Goal: Task Accomplishment & Management: Manage account settings

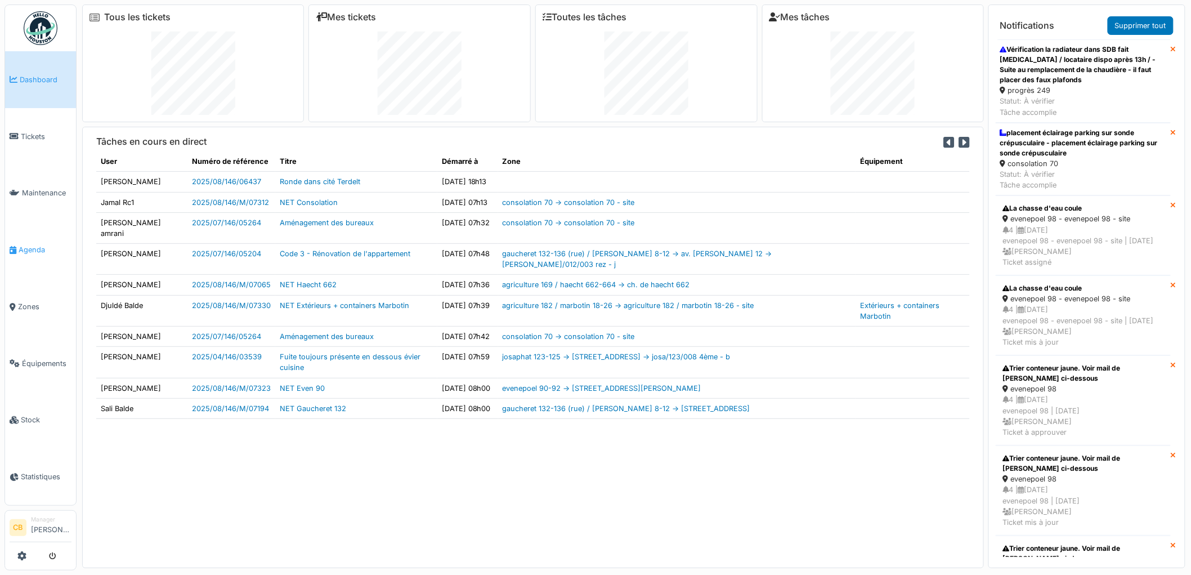
click at [41, 246] on span "Agenda" at bounding box center [45, 249] width 53 height 11
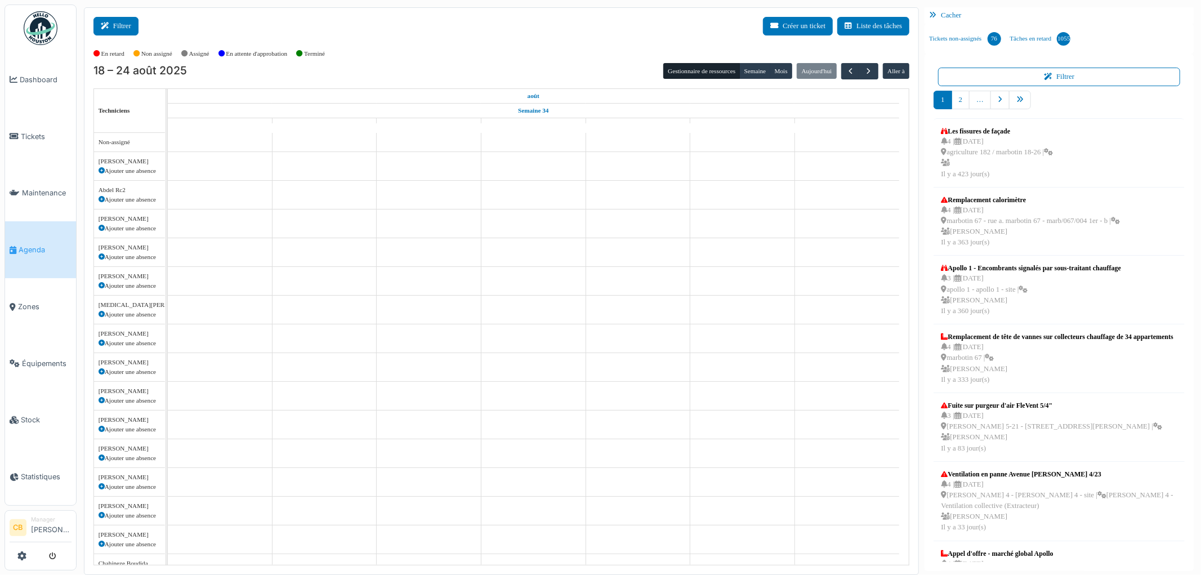
click at [111, 26] on icon at bounding box center [107, 26] width 12 height 7
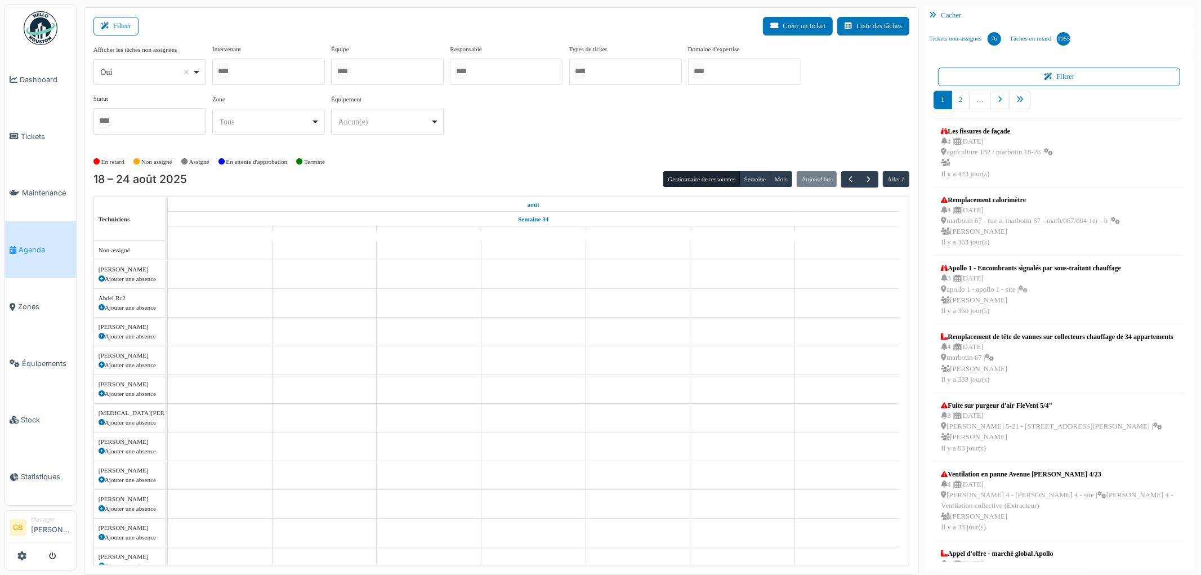
select select
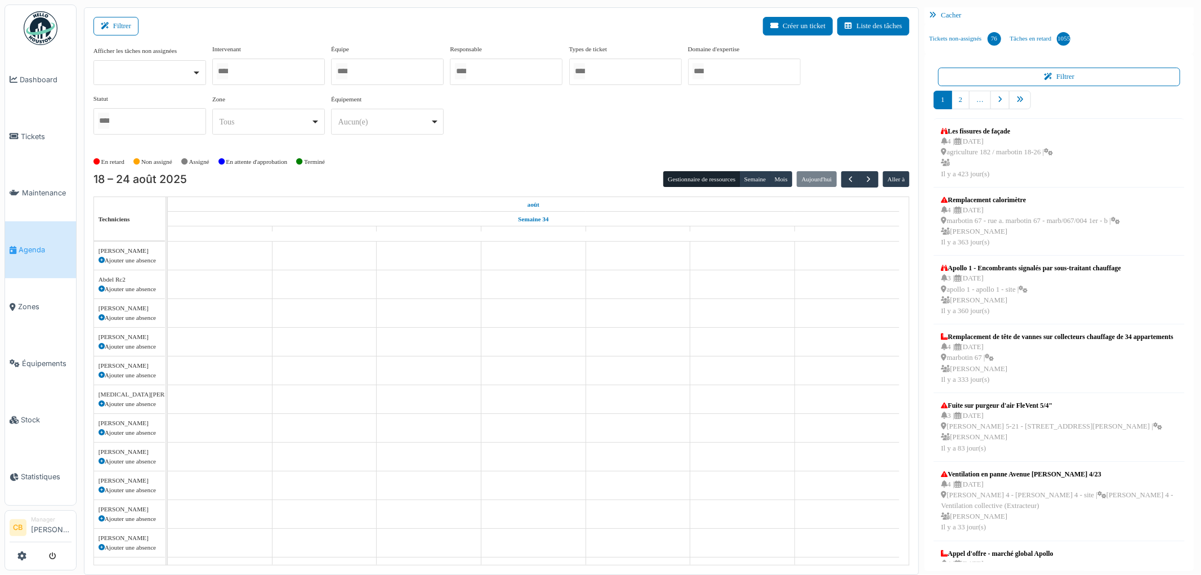
click at [228, 74] on input "Tous" at bounding box center [222, 71] width 11 height 16
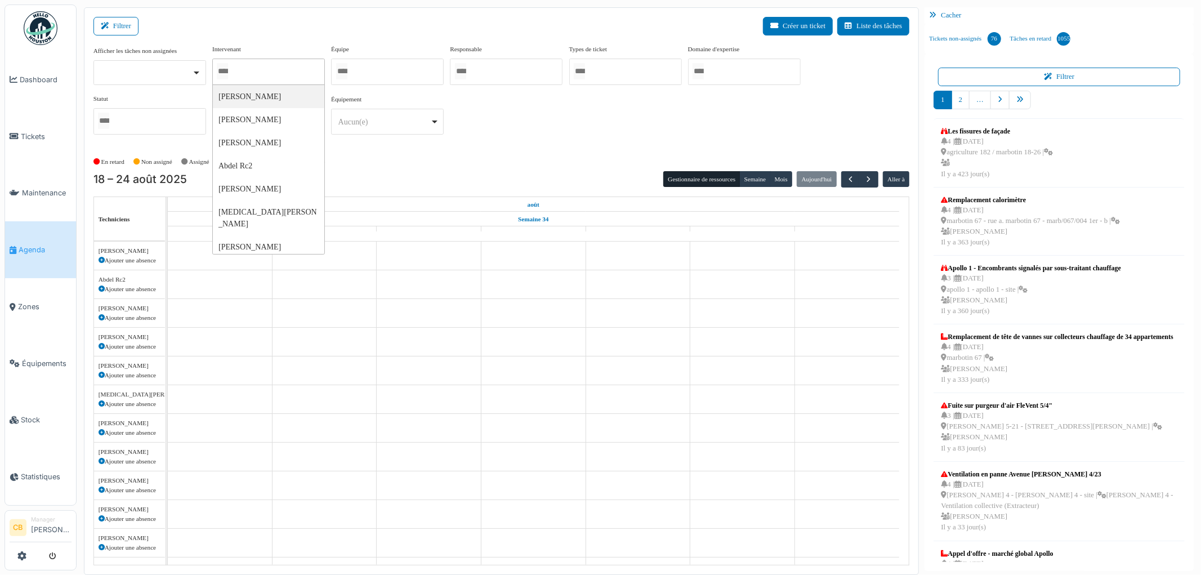
type input "*"
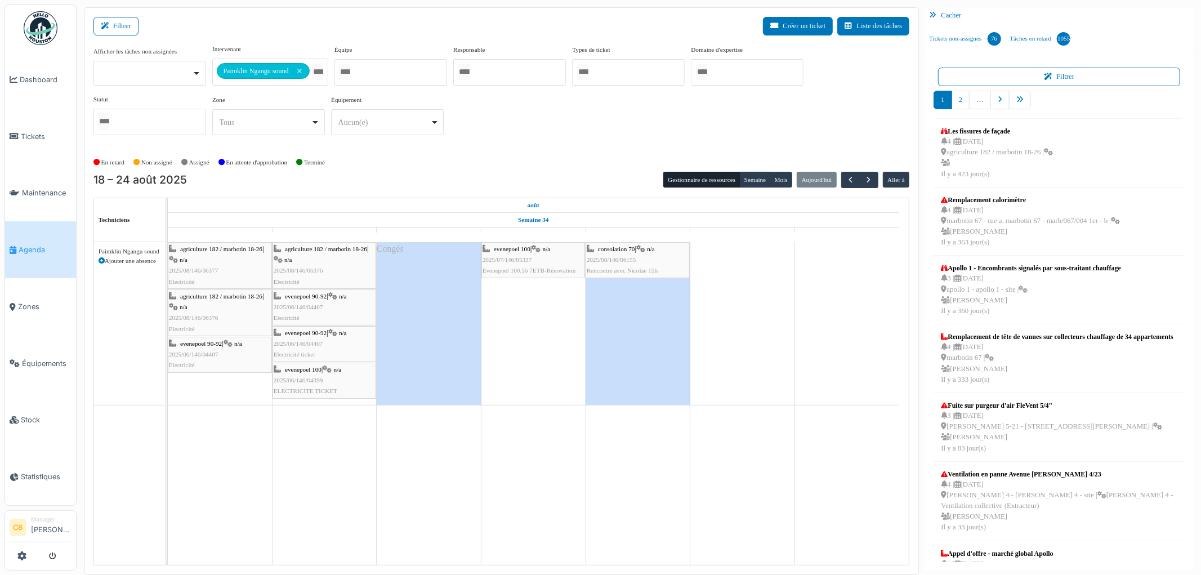
click at [451, 179] on div "18 – 24 août 2025 Gestionnaire de ressources [PERSON_NAME] Aujourd'[PERSON_NAME…" at bounding box center [501, 180] width 816 height 16
click at [866, 178] on span "button" at bounding box center [869, 180] width 10 height 10
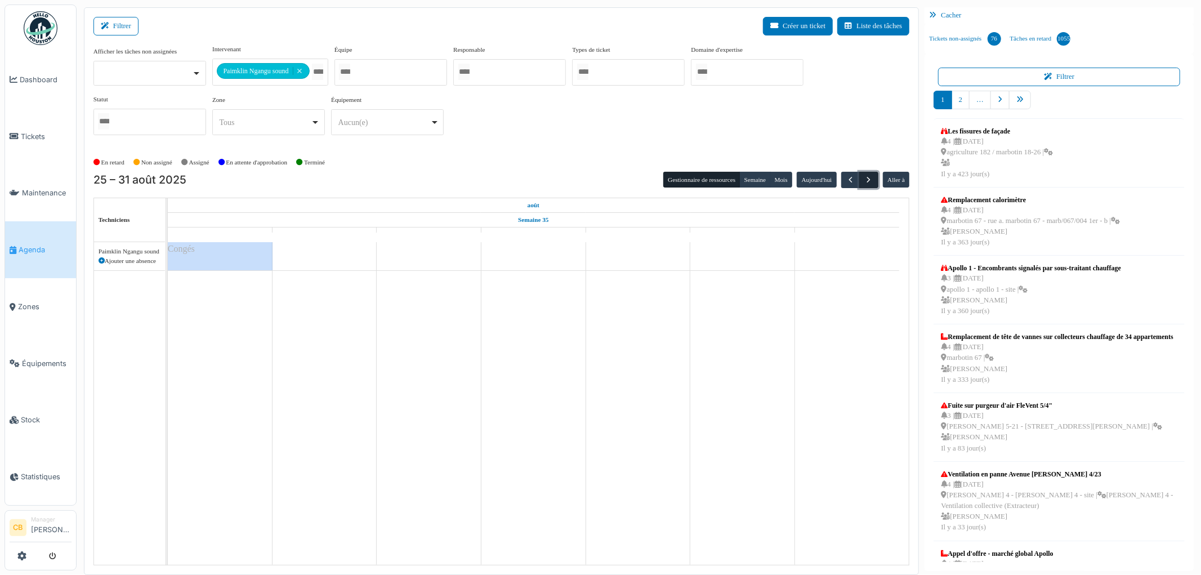
click at [866, 178] on span "button" at bounding box center [869, 180] width 10 height 10
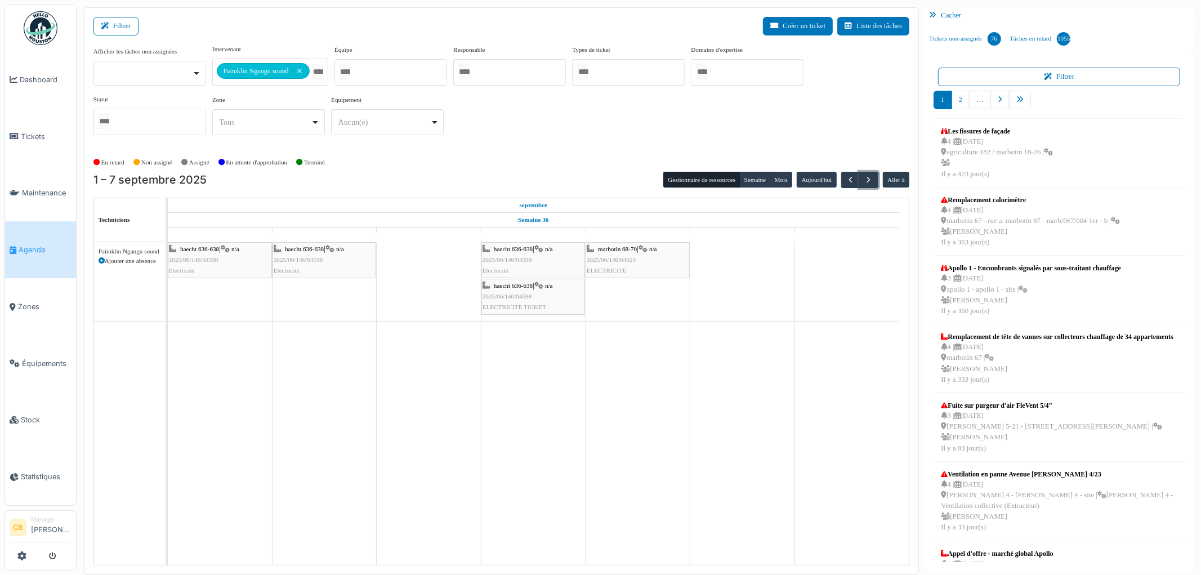
click at [432, 251] on td at bounding box center [429, 403] width 105 height 323
click at [102, 262] on icon at bounding box center [102, 261] width 6 height 6
select select
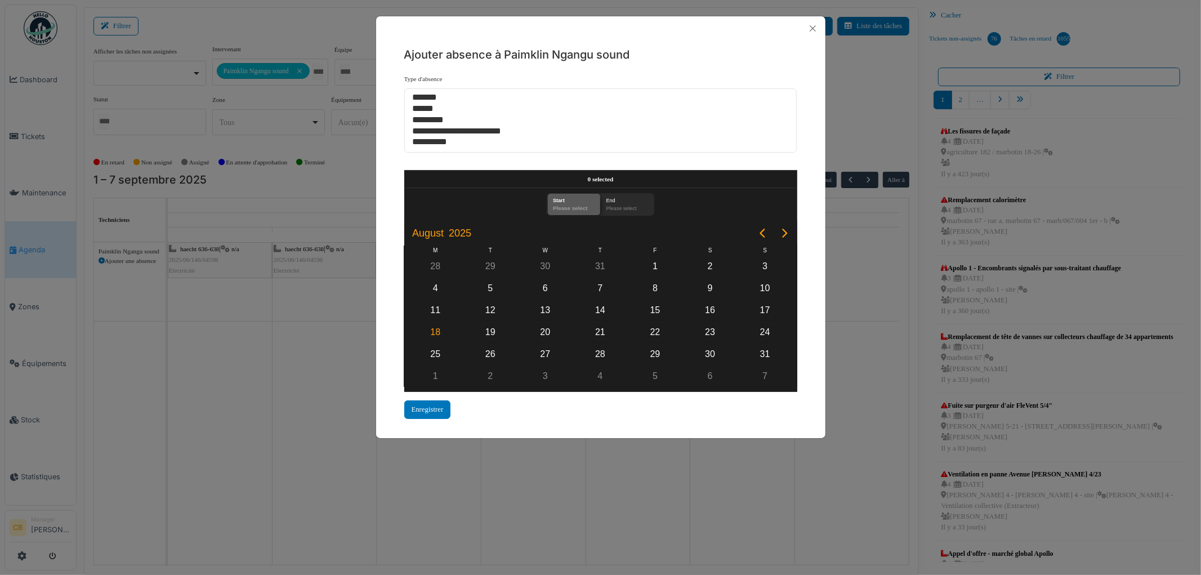
click at [102, 262] on div "**********" at bounding box center [600, 287] width 1201 height 575
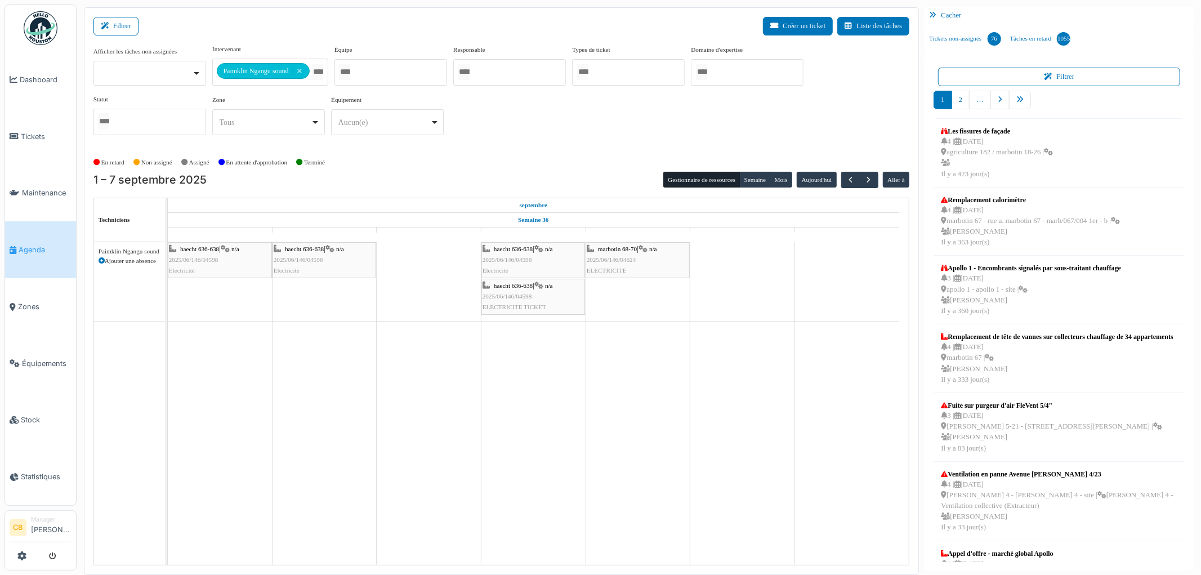
click at [103, 260] on icon at bounding box center [102, 261] width 6 height 6
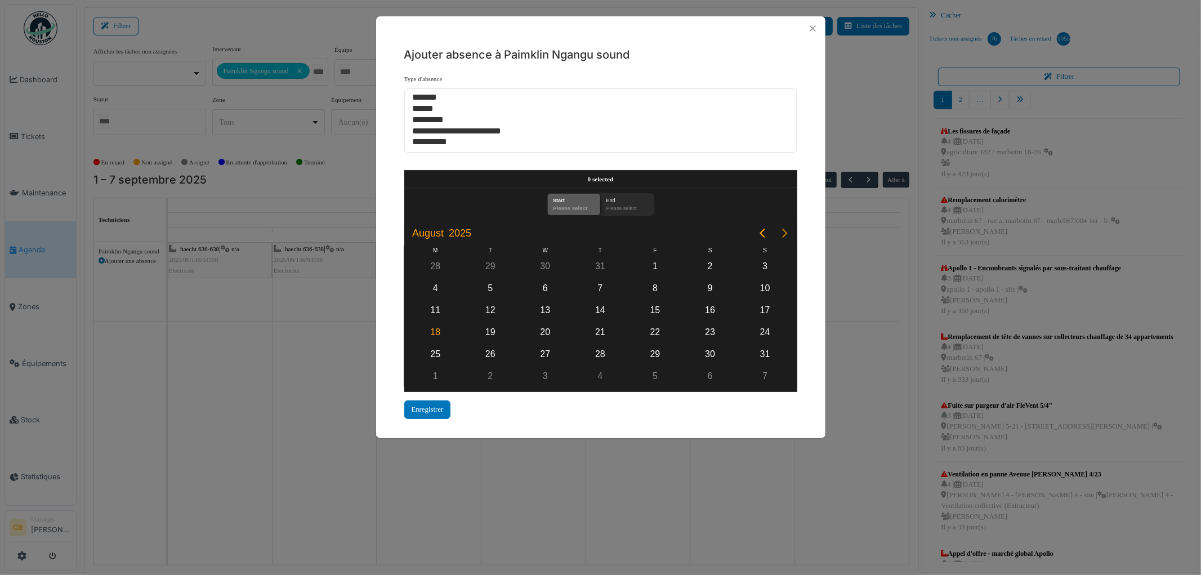
click at [786, 231] on icon "Next page" at bounding box center [785, 233] width 14 height 14
click at [436, 262] on div "1" at bounding box center [435, 266] width 17 height 17
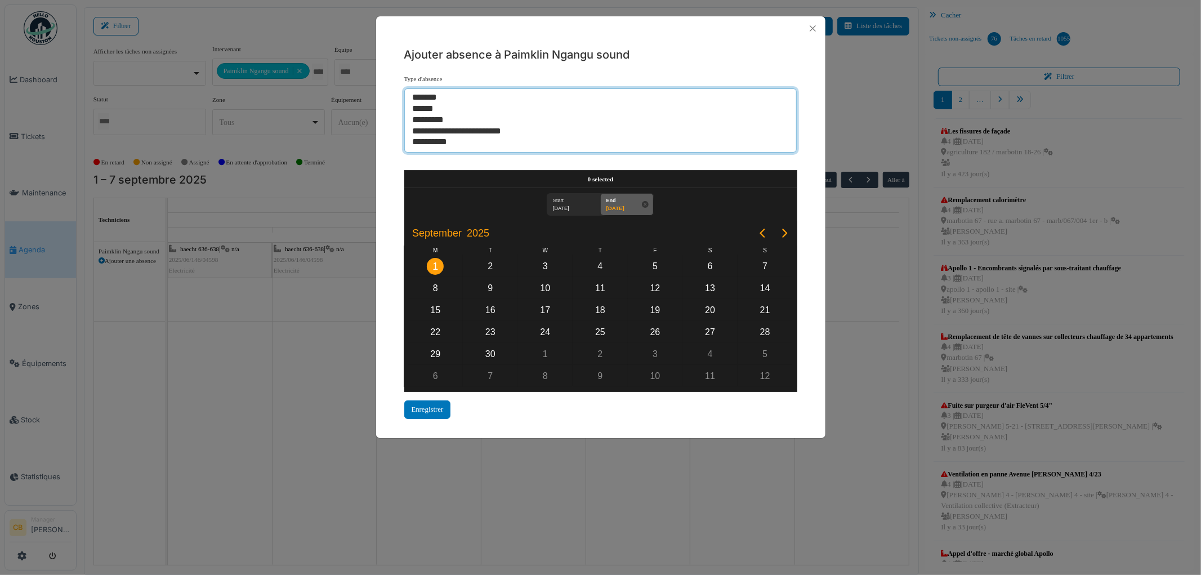
select select "**"
click at [440, 110] on option "******" at bounding box center [595, 109] width 369 height 11
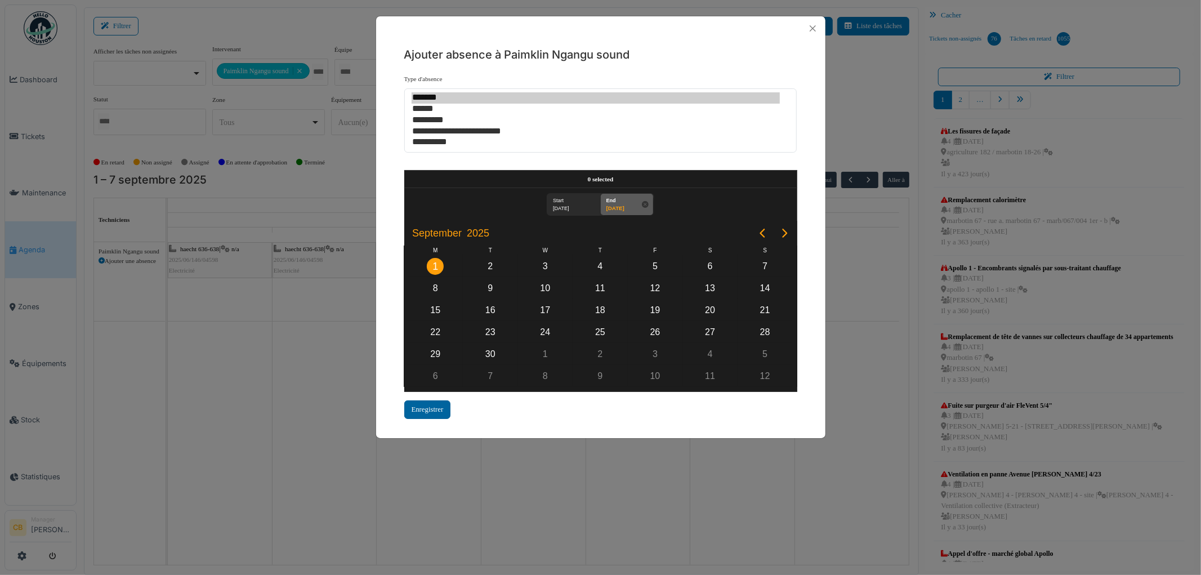
click at [431, 400] on div "Enregistrer" at bounding box center [427, 409] width 47 height 19
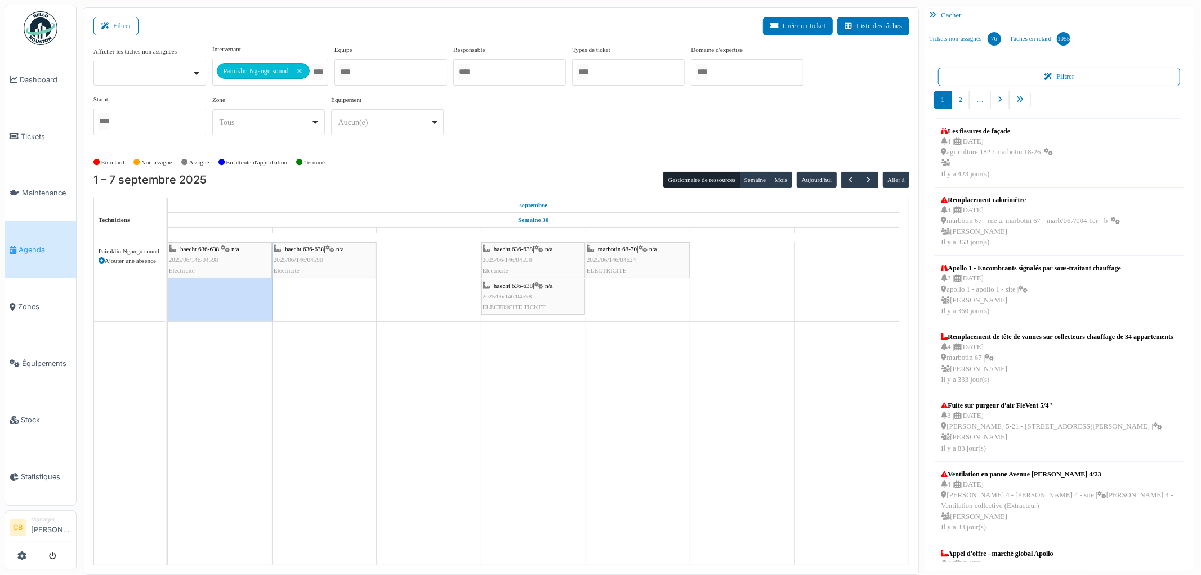
click at [321, 250] on span "haecht 636-638" at bounding box center [304, 248] width 39 height 7
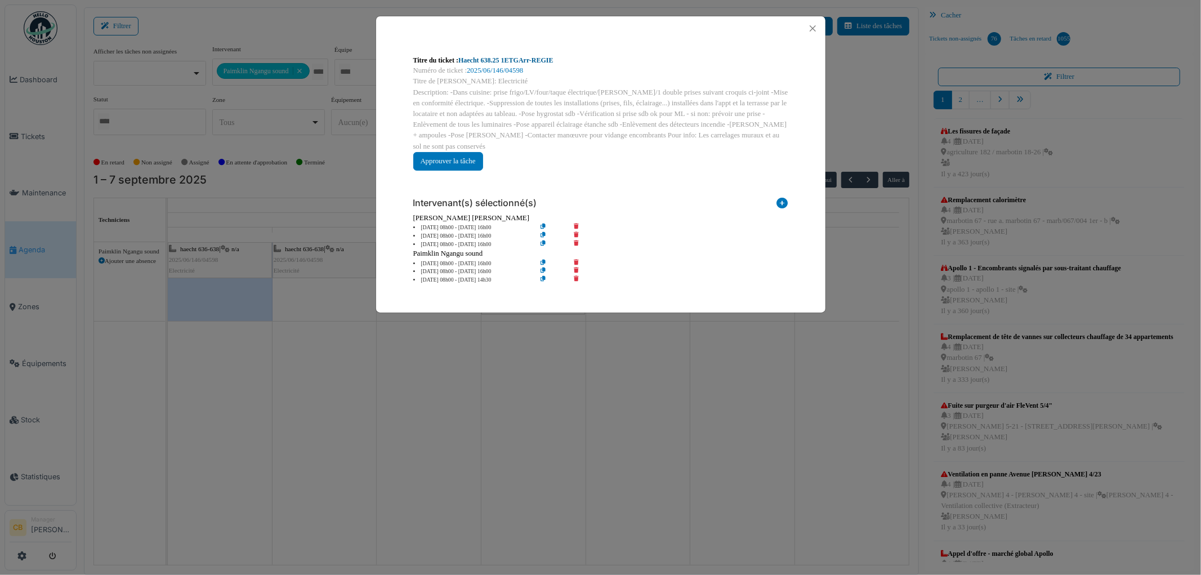
click at [526, 60] on link "Haecht 638.25 1ETGArr-REGIE" at bounding box center [505, 60] width 95 height 8
click at [813, 26] on button "Close" at bounding box center [812, 28] width 15 height 15
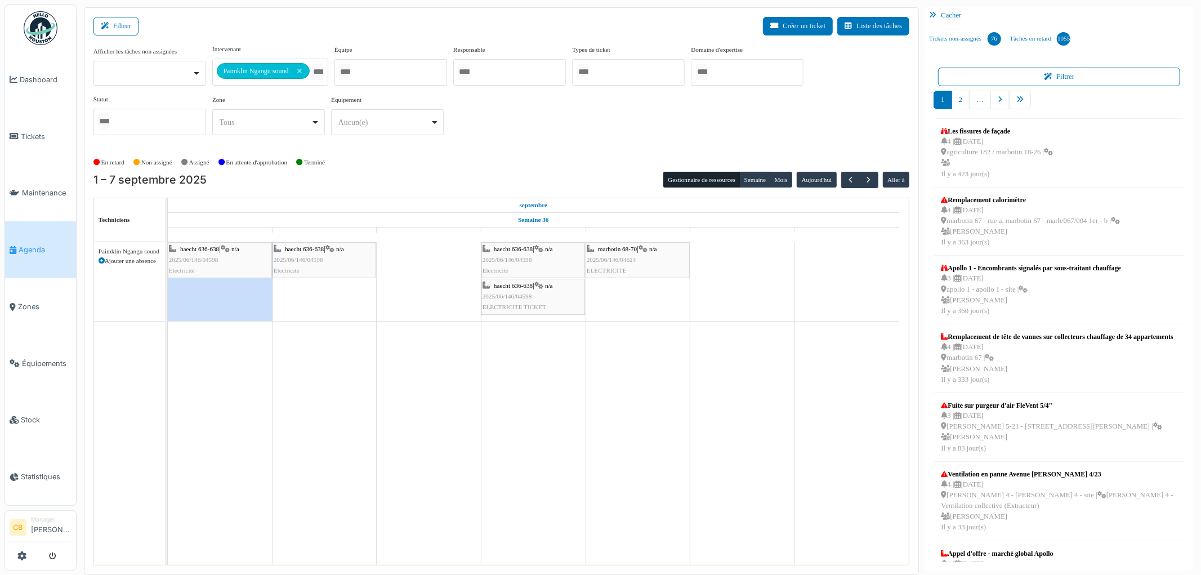
click at [101, 262] on icon at bounding box center [102, 261] width 6 height 6
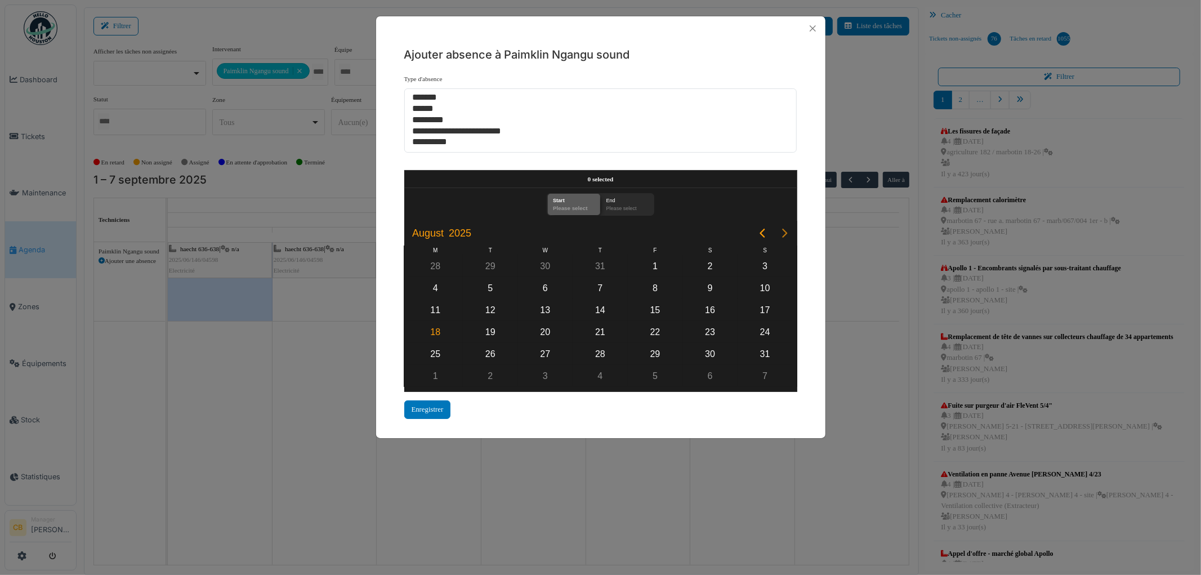
click at [782, 234] on icon "Next page" at bounding box center [785, 233] width 14 height 14
click at [482, 267] on div "2" at bounding box center [490, 266] width 17 height 17
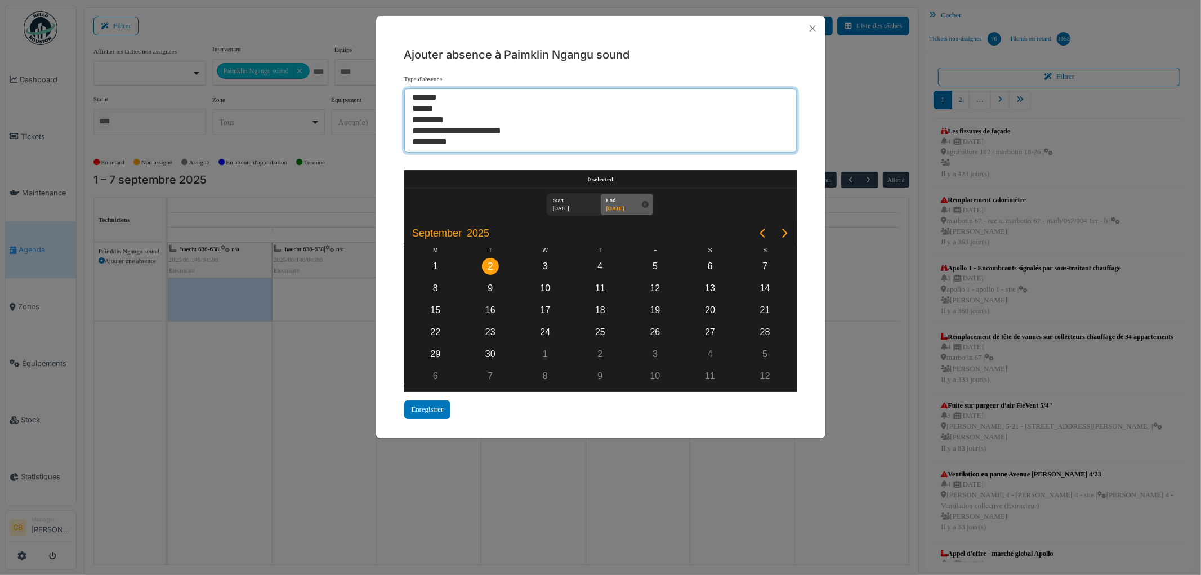
select select "**"
click at [426, 111] on option "******" at bounding box center [595, 109] width 369 height 11
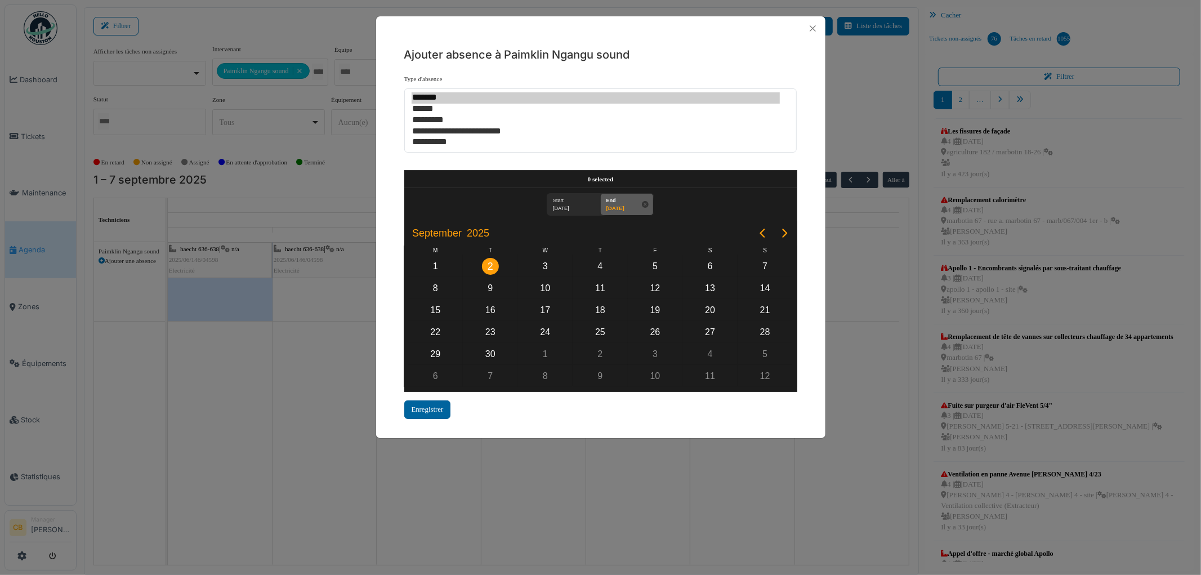
click at [437, 404] on div "Enregistrer" at bounding box center [427, 409] width 47 height 19
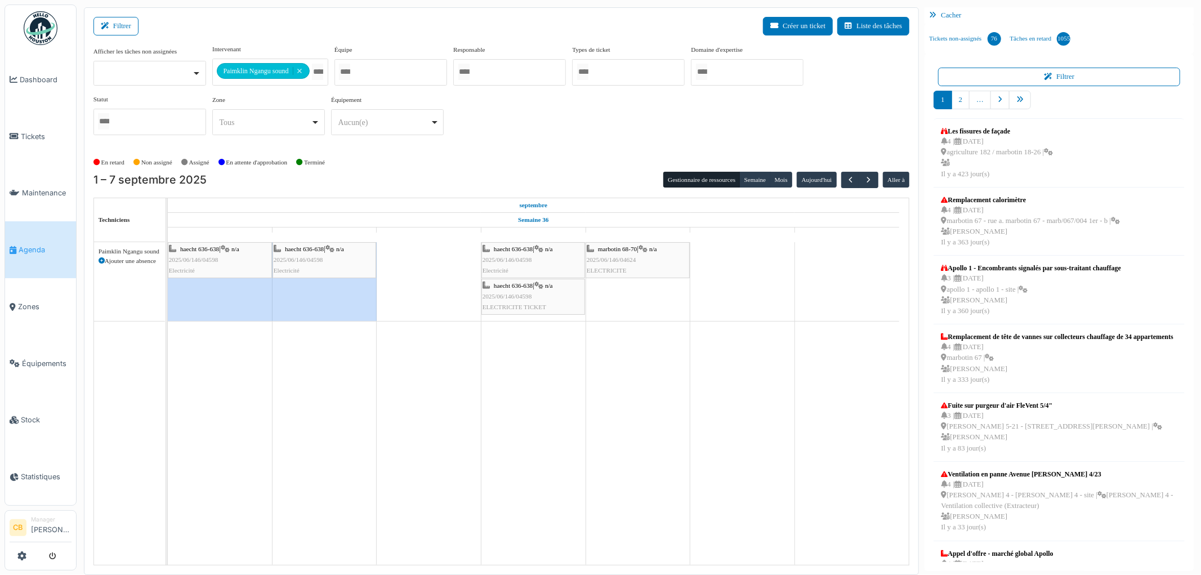
click at [101, 261] on icon at bounding box center [102, 261] width 6 height 6
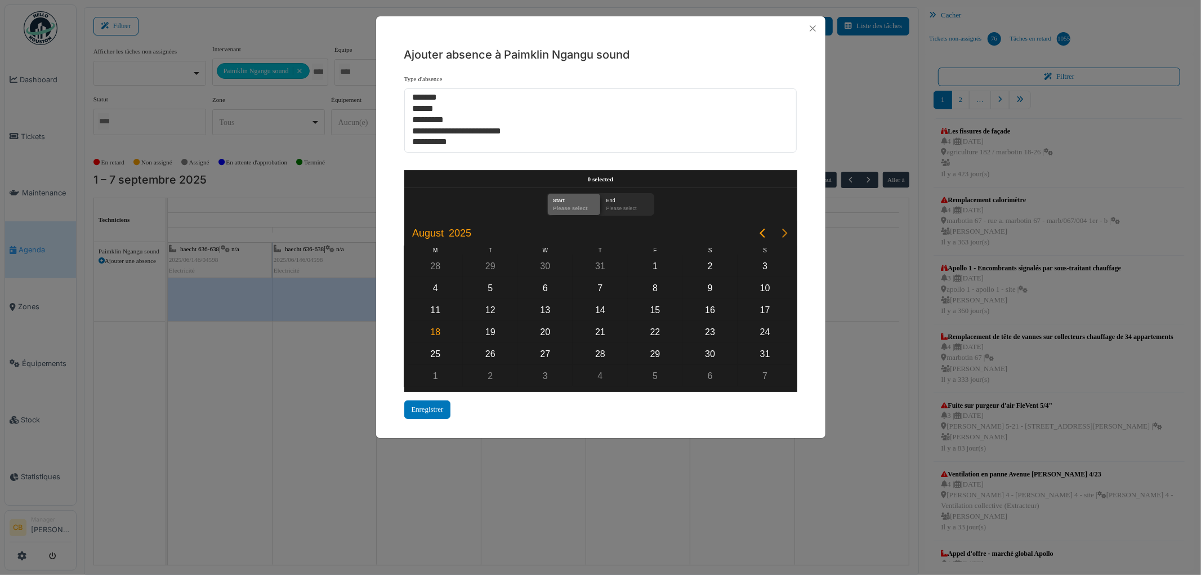
click at [785, 232] on icon "Next page" at bounding box center [784, 233] width 5 height 9
click at [543, 265] on div "3" at bounding box center [544, 266] width 17 height 17
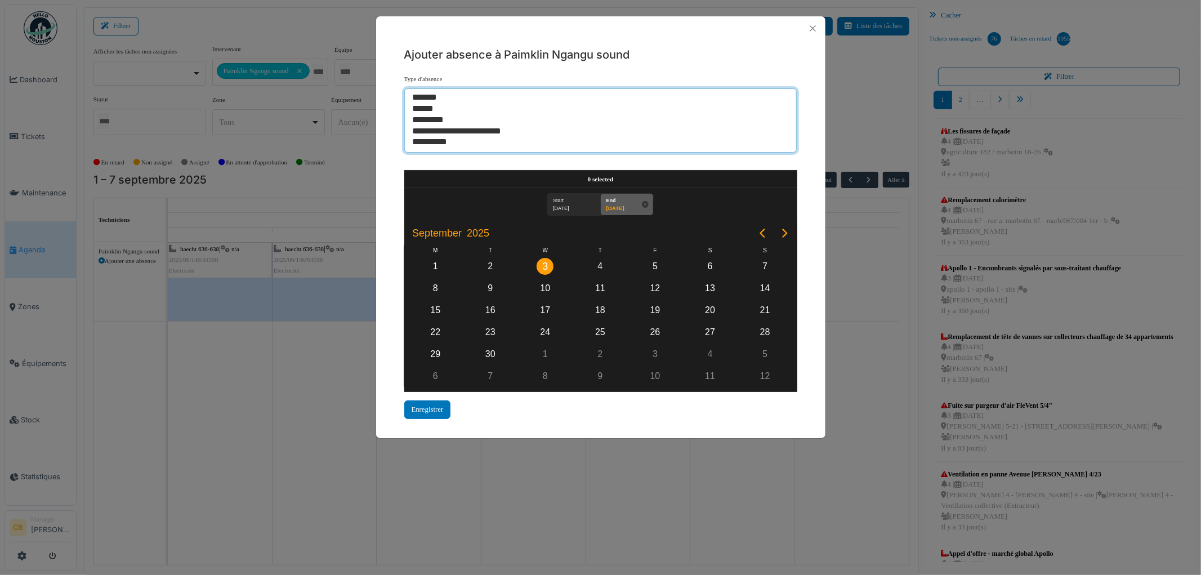
select select "**"
click at [432, 110] on option "******" at bounding box center [595, 109] width 369 height 11
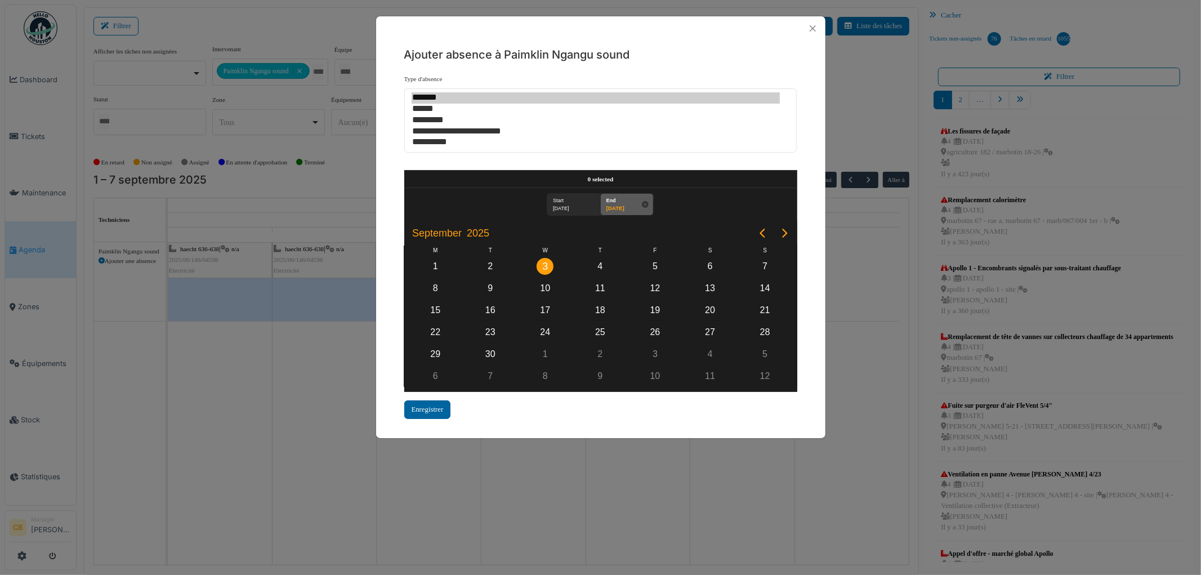
click at [424, 402] on div "Enregistrer" at bounding box center [427, 409] width 47 height 19
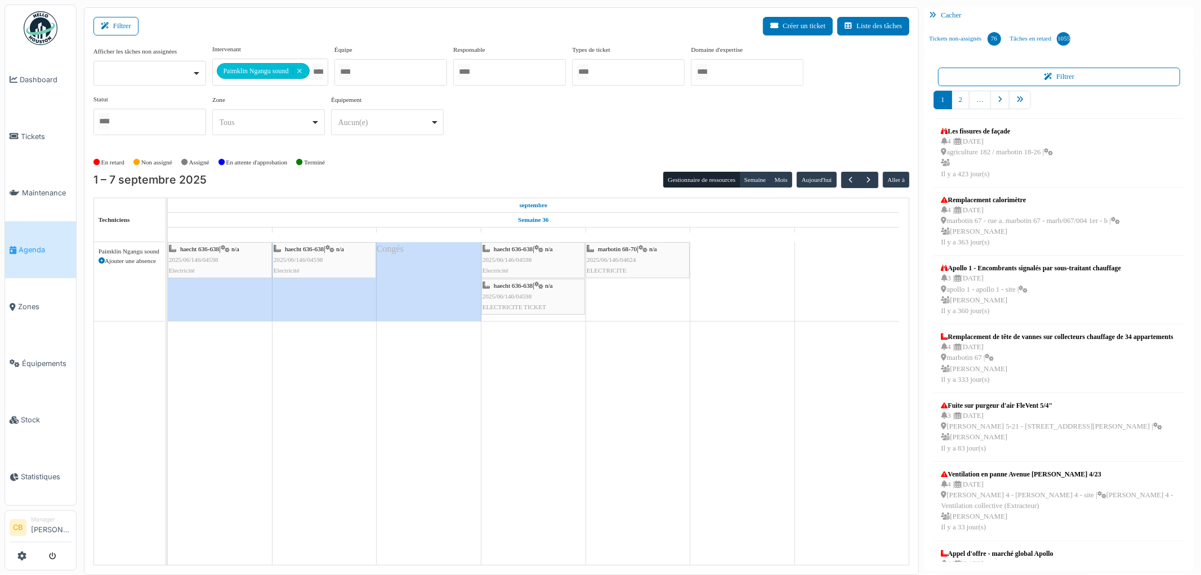
click at [101, 260] on icon at bounding box center [102, 261] width 6 height 6
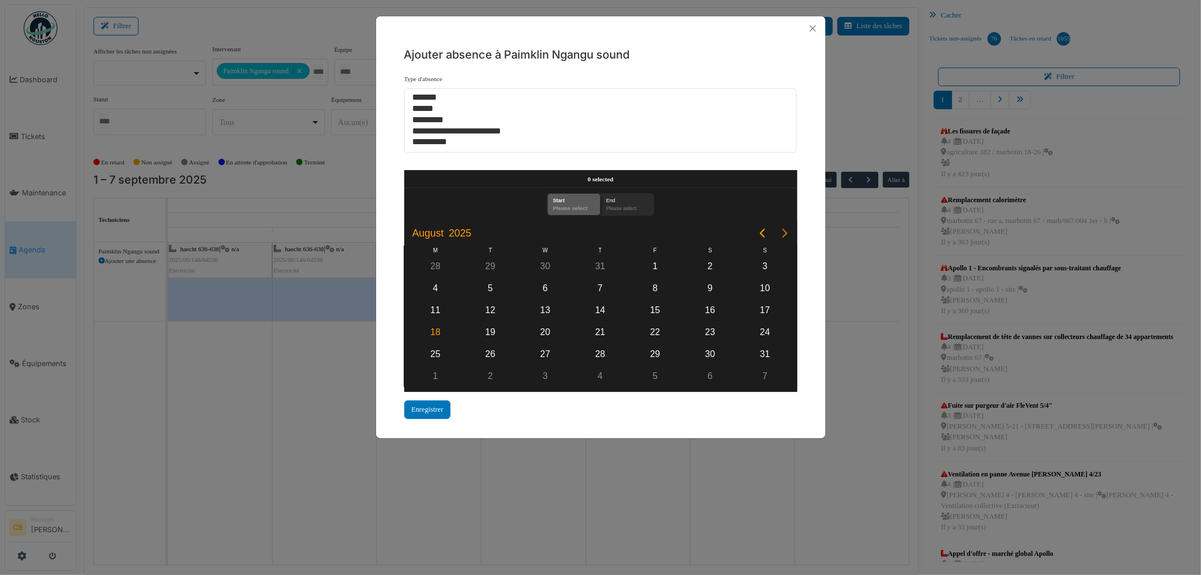
click at [784, 235] on icon "Next page" at bounding box center [784, 233] width 5 height 9
click at [599, 266] on div "4" at bounding box center [600, 266] width 17 height 17
select select "**"
click at [434, 110] on option "******" at bounding box center [595, 109] width 369 height 11
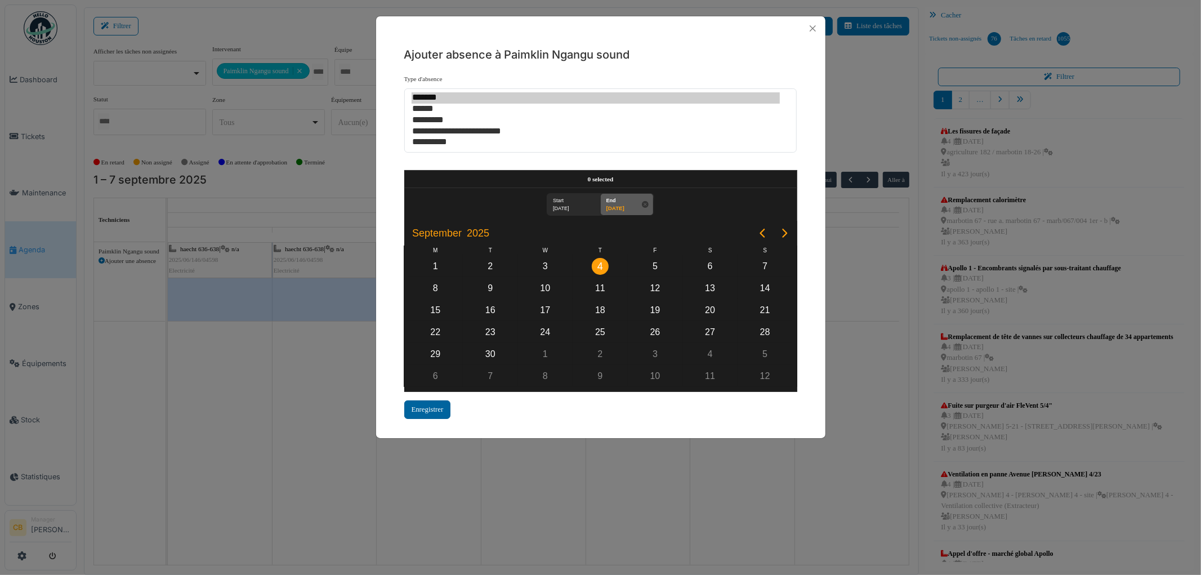
click at [437, 404] on div "Enregistrer" at bounding box center [427, 409] width 47 height 19
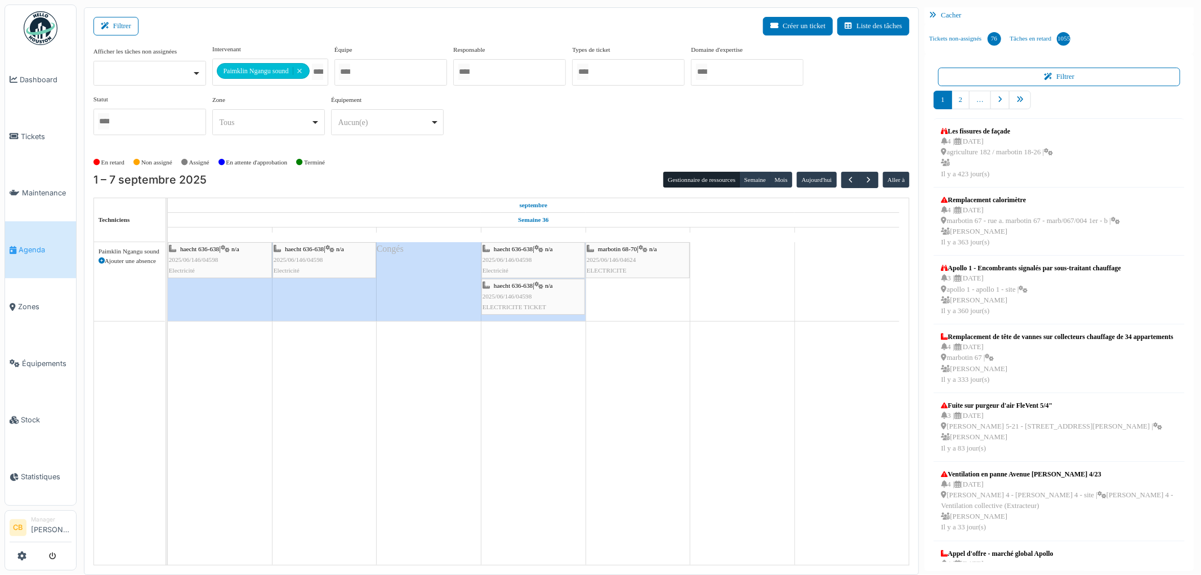
click at [102, 259] on icon at bounding box center [102, 261] width 6 height 6
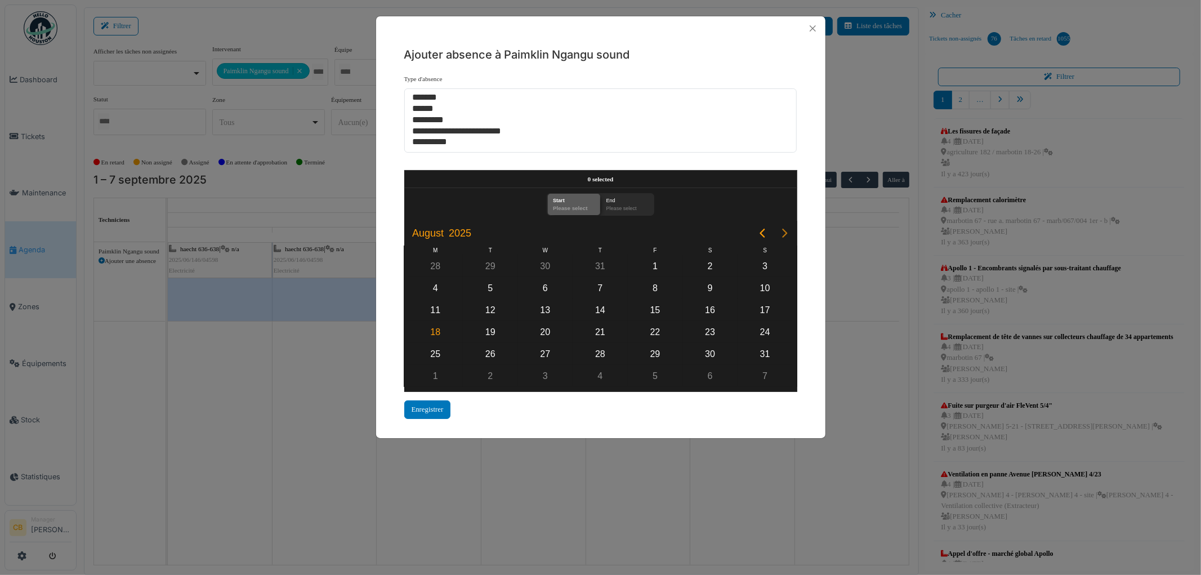
click at [785, 231] on icon "Next page" at bounding box center [785, 233] width 14 height 14
click at [659, 265] on div "5" at bounding box center [655, 266] width 17 height 17
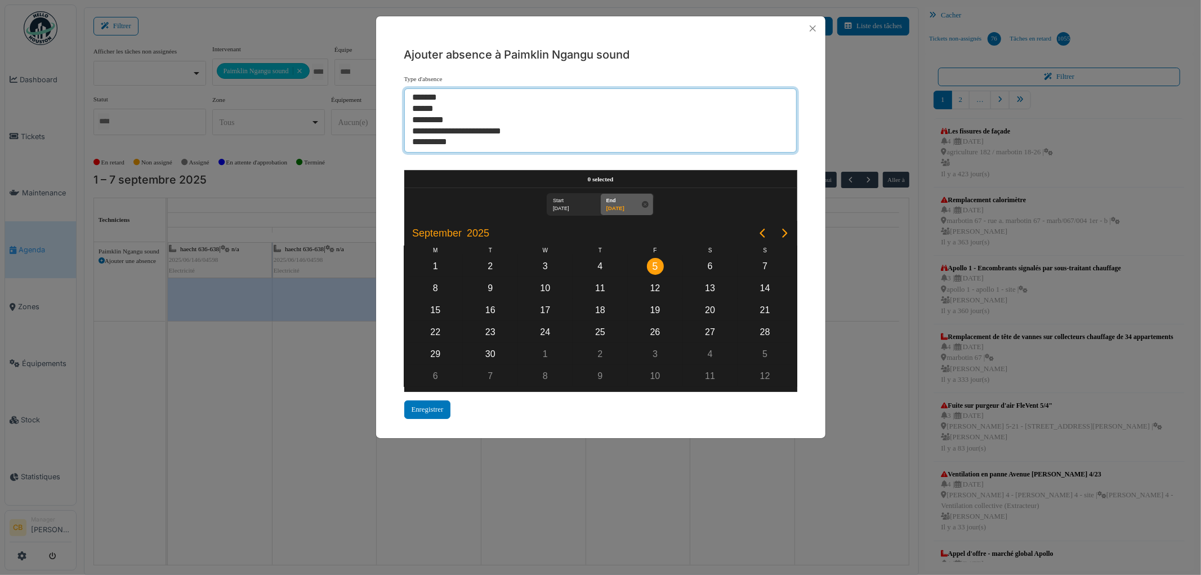
select select "**"
click at [420, 108] on option "******" at bounding box center [595, 109] width 369 height 11
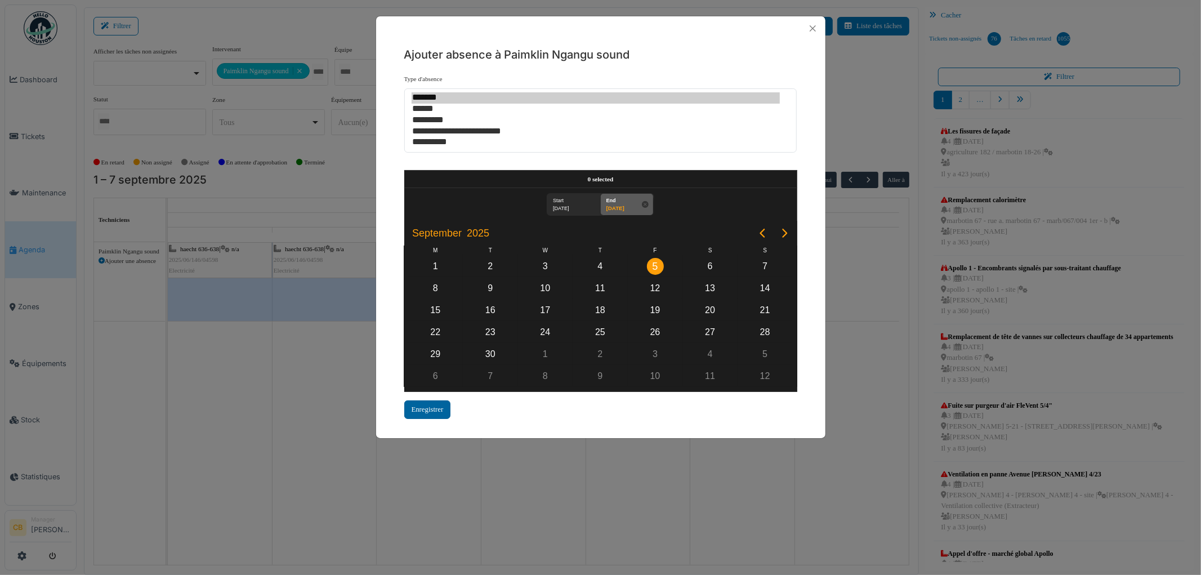
click at [435, 405] on div "Enregistrer" at bounding box center [427, 409] width 47 height 19
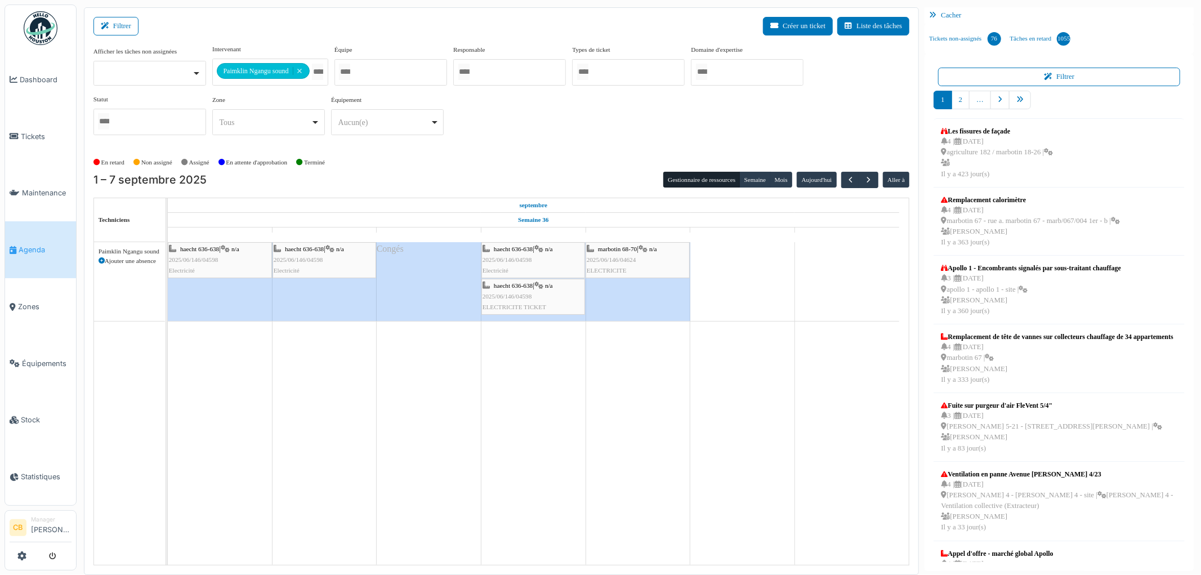
click at [500, 291] on div "haecht 636-638 | n/a 2025/06/146/04598 ELECTRICITE TICKET" at bounding box center [532, 296] width 101 height 33
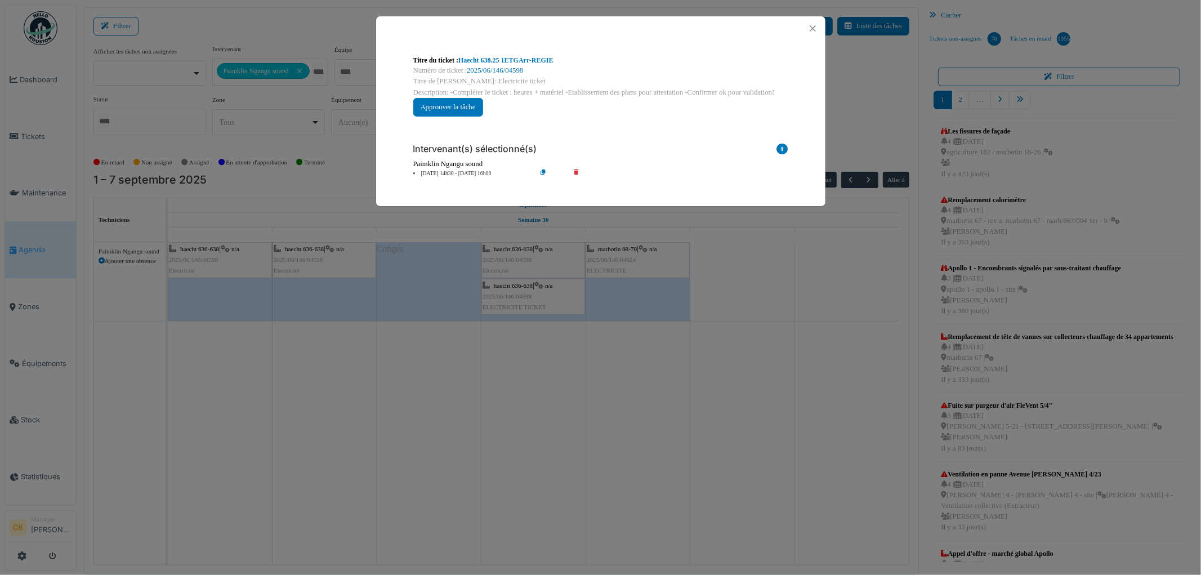
click at [500, 291] on div "Titre du ticket : Haecht 638.25 1ETGArr-REGIE Numéro de ticket : 2025/06/146/04…" at bounding box center [600, 287] width 1201 height 575
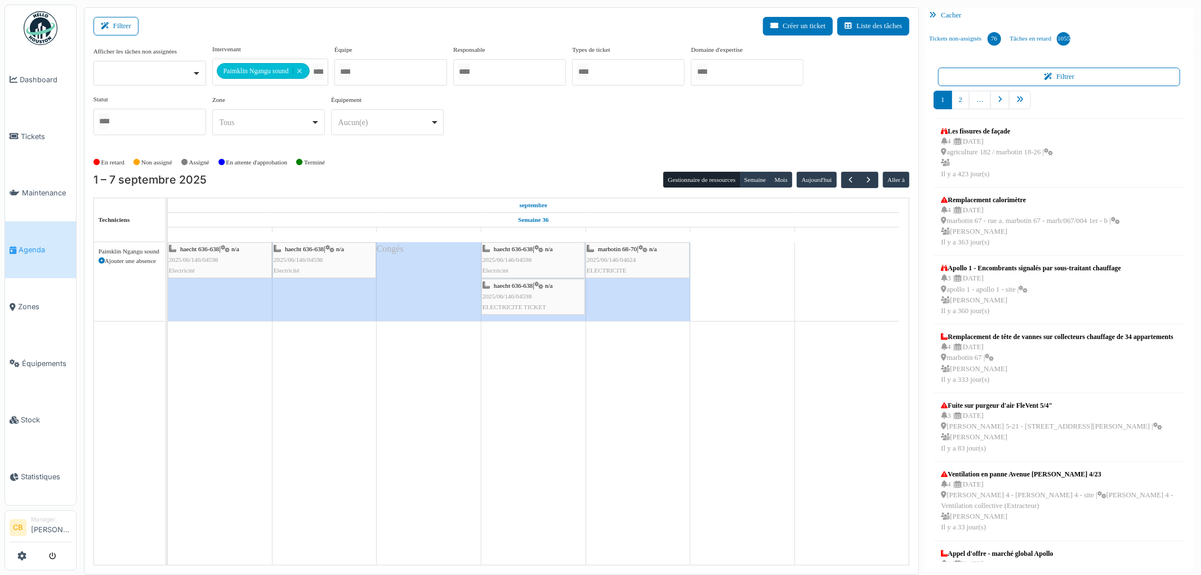
click at [319, 258] on span "2025/06/146/04598" at bounding box center [299, 259] width 50 height 7
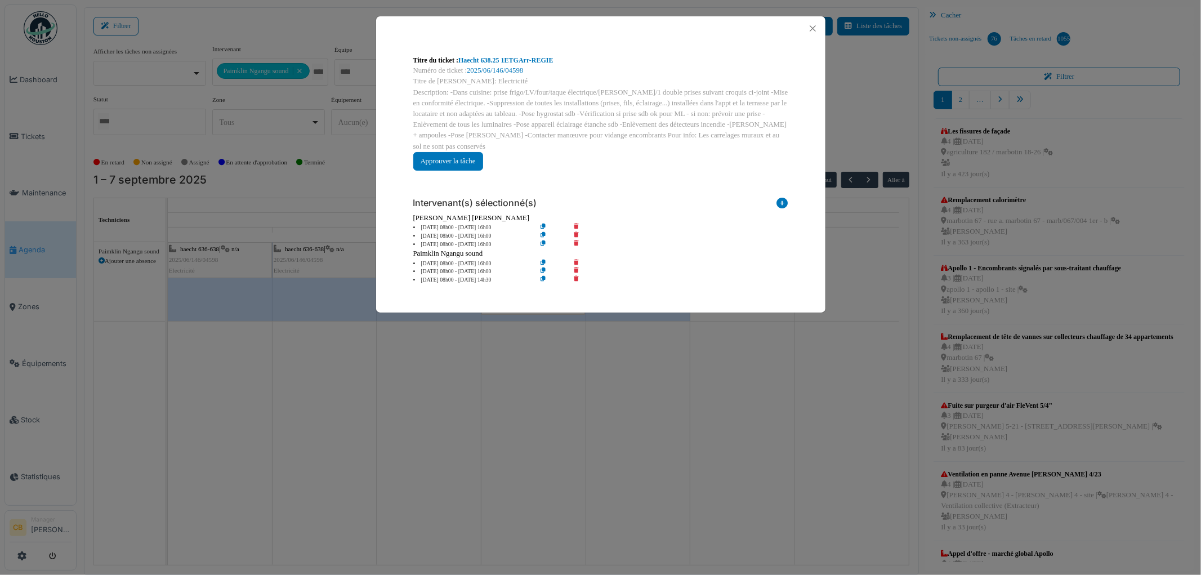
click at [319, 258] on div "Titre du ticket : Haecht 638.25 1ETGArr-REGIE Numéro de ticket : 2025/06/146/04…" at bounding box center [600, 287] width 1201 height 575
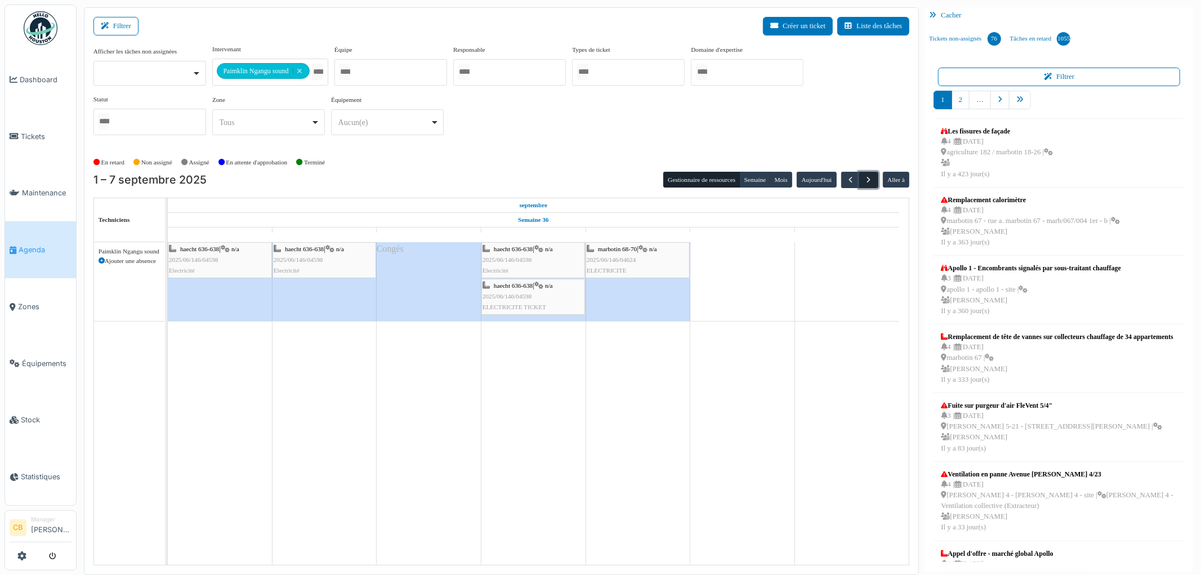
click at [866, 181] on span "button" at bounding box center [869, 180] width 10 height 10
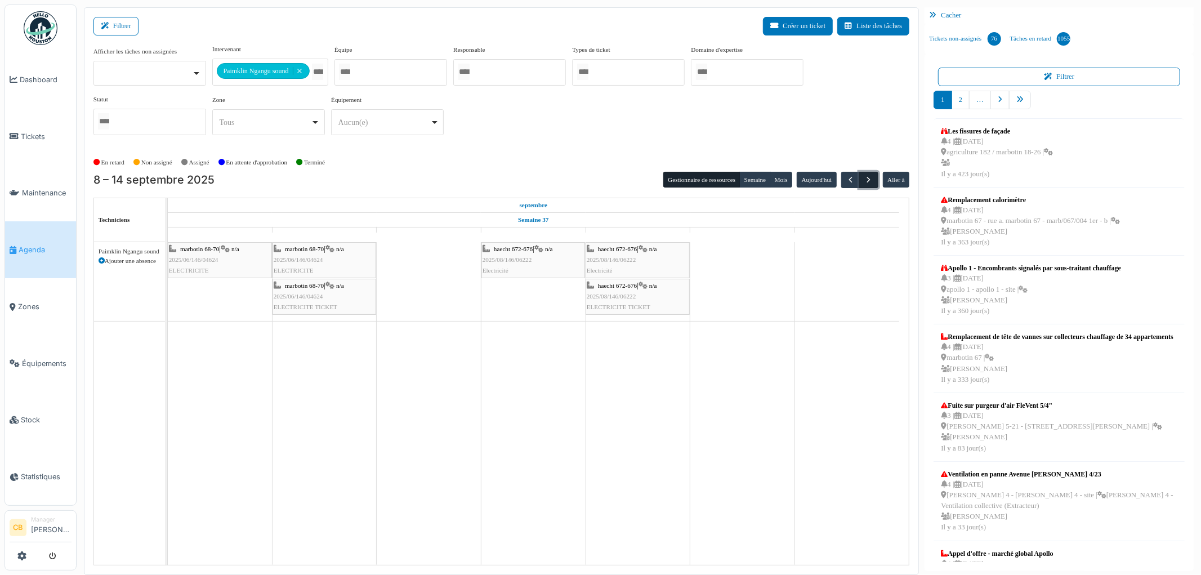
click at [866, 181] on span "button" at bounding box center [869, 180] width 10 height 10
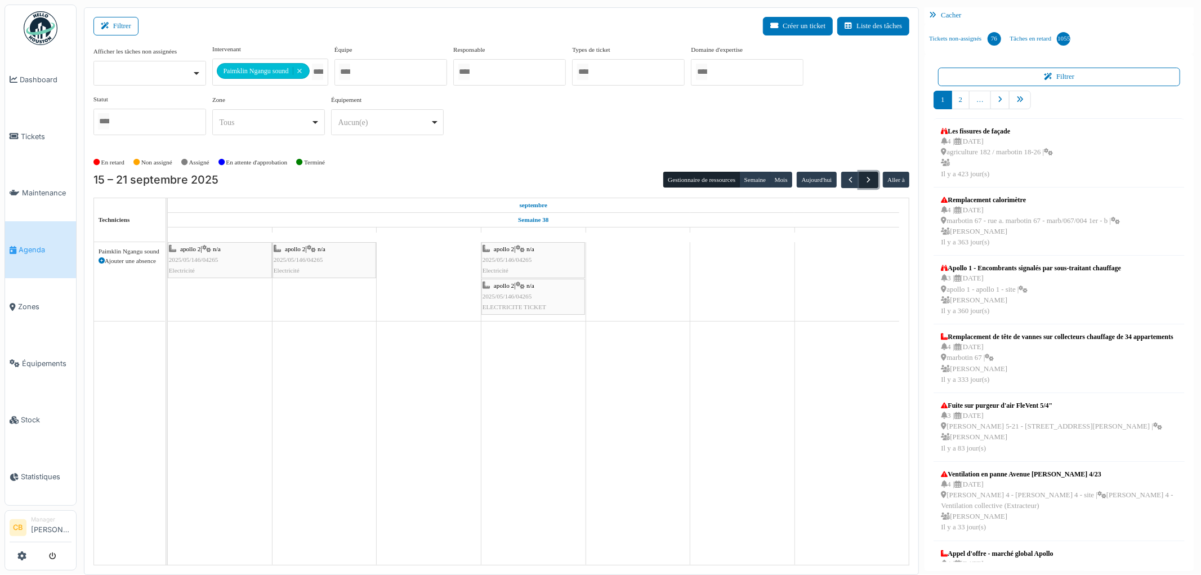
click at [866, 181] on span "button" at bounding box center [869, 180] width 10 height 10
click at [845, 178] on span "button" at bounding box center [850, 180] width 10 height 10
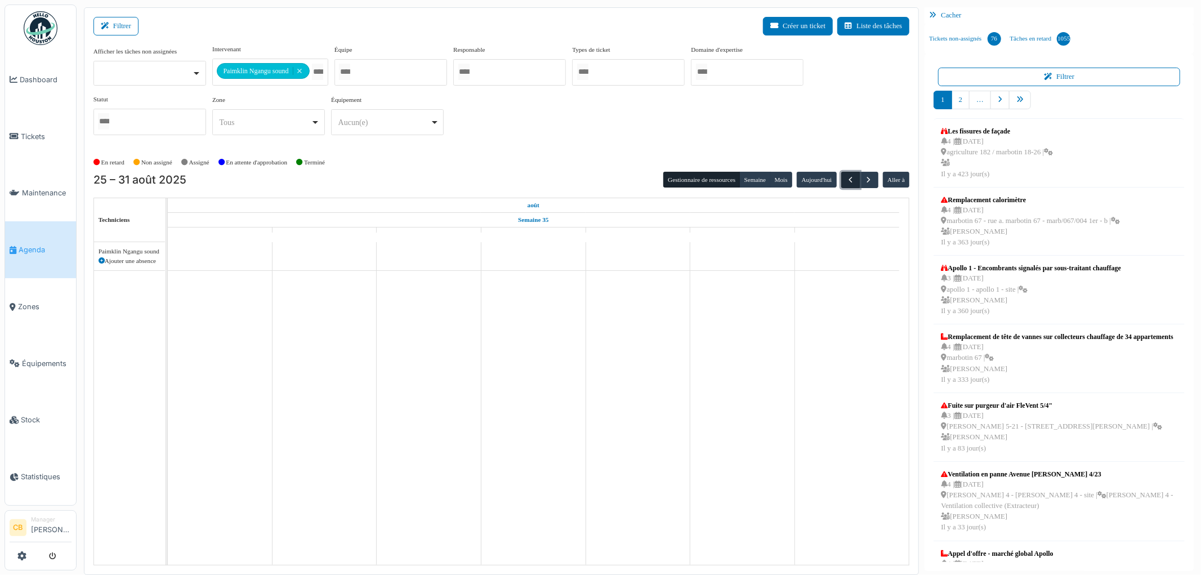
click at [845, 178] on span "button" at bounding box center [850, 180] width 10 height 10
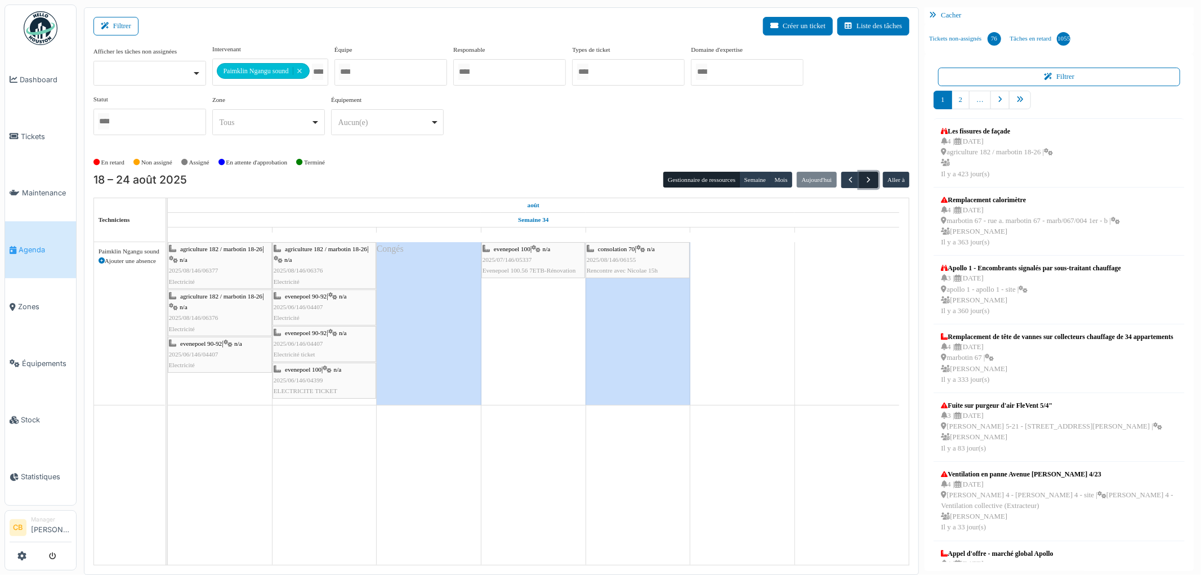
click at [876, 179] on button "button" at bounding box center [868, 180] width 19 height 16
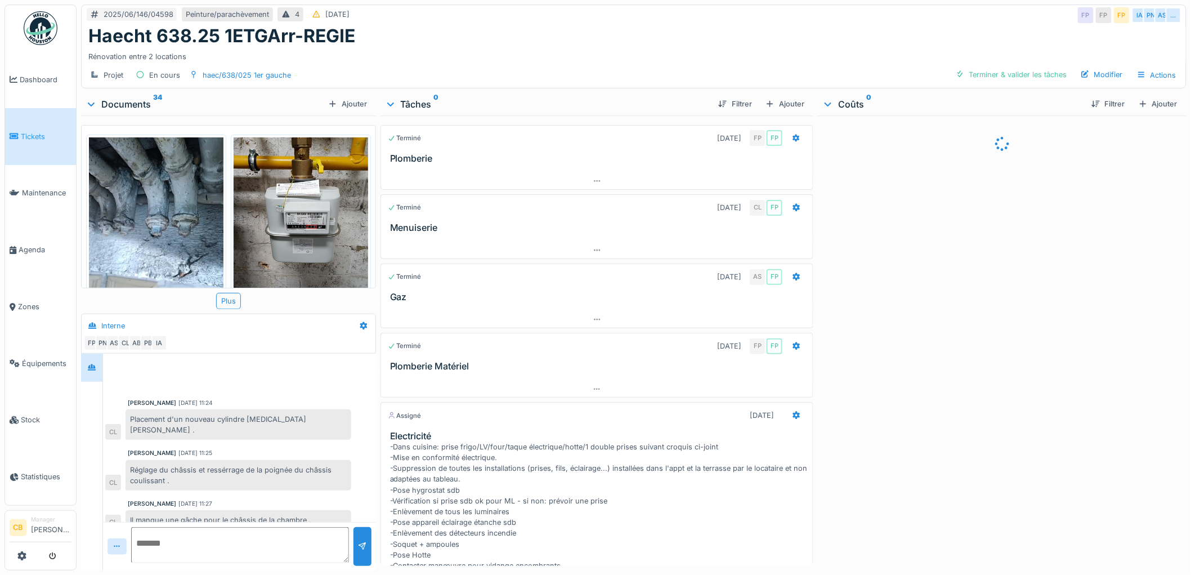
scroll to position [367, 0]
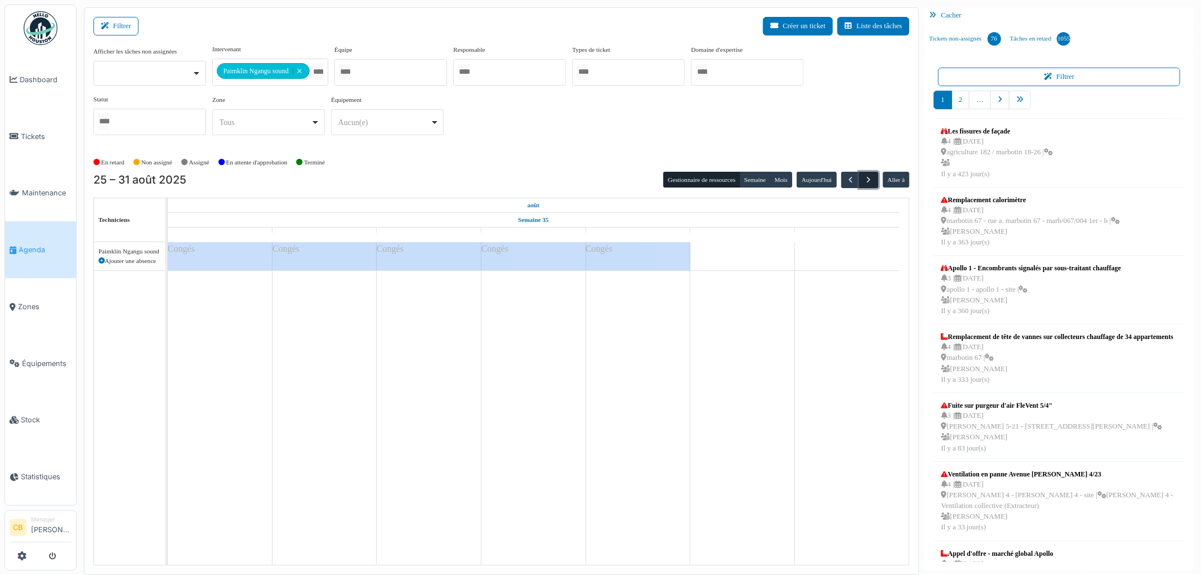
click at [871, 182] on span "button" at bounding box center [869, 180] width 10 height 10
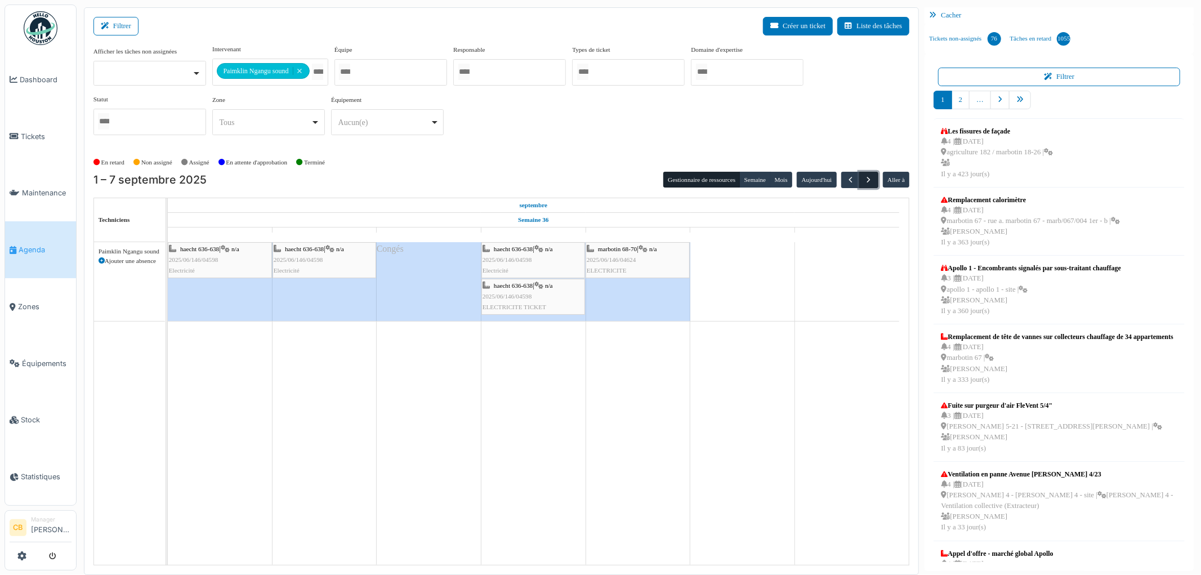
click at [871, 180] on span "button" at bounding box center [869, 180] width 10 height 10
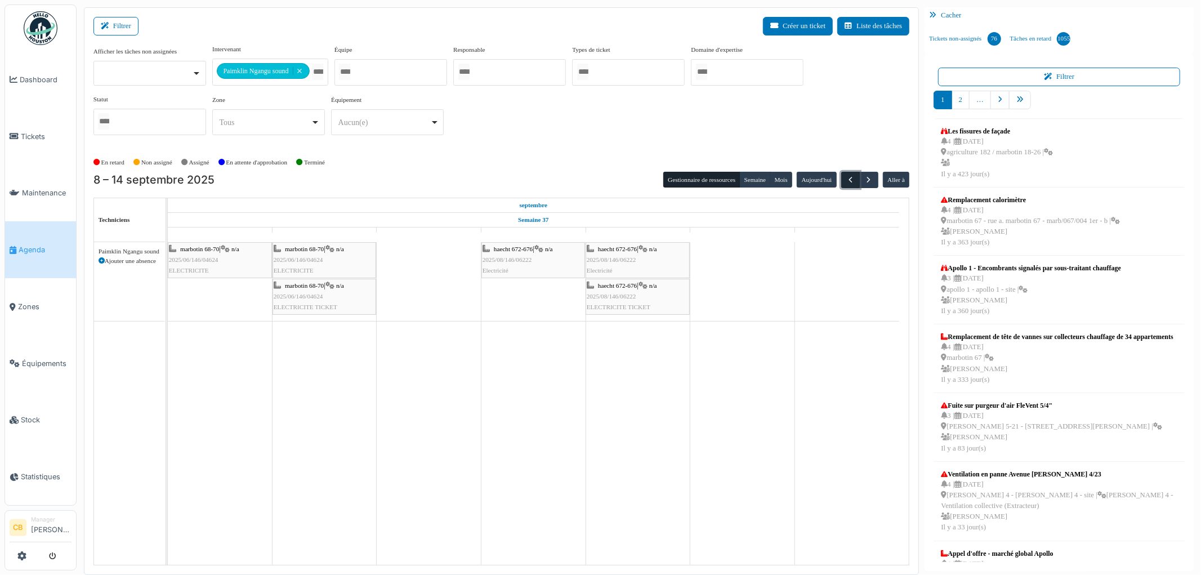
click at [848, 179] on span "button" at bounding box center [850, 180] width 10 height 10
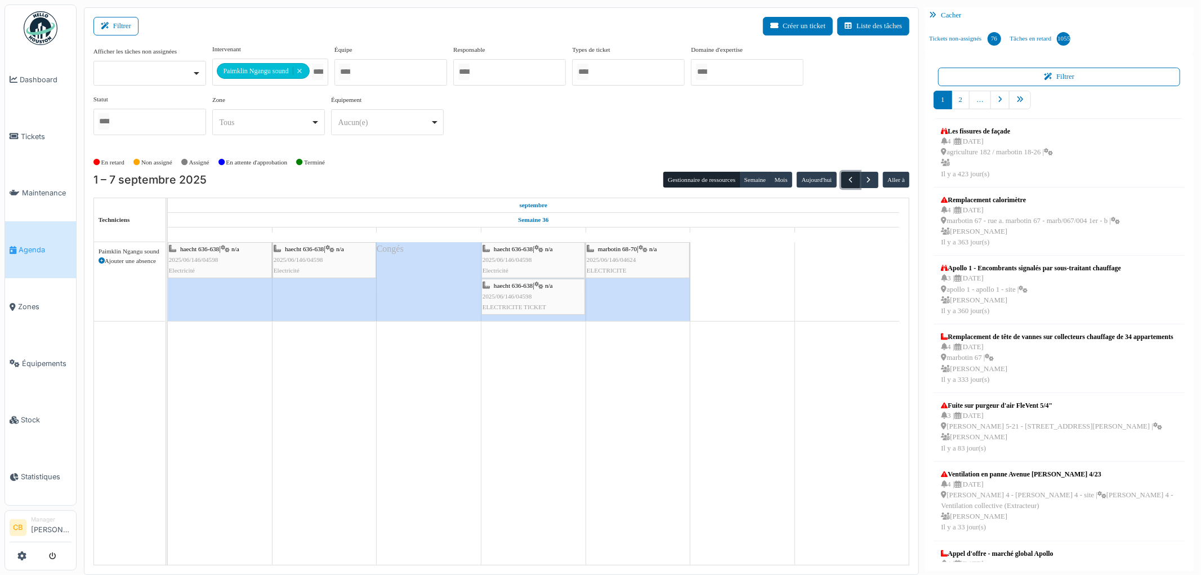
click at [848, 179] on span "button" at bounding box center [850, 180] width 10 height 10
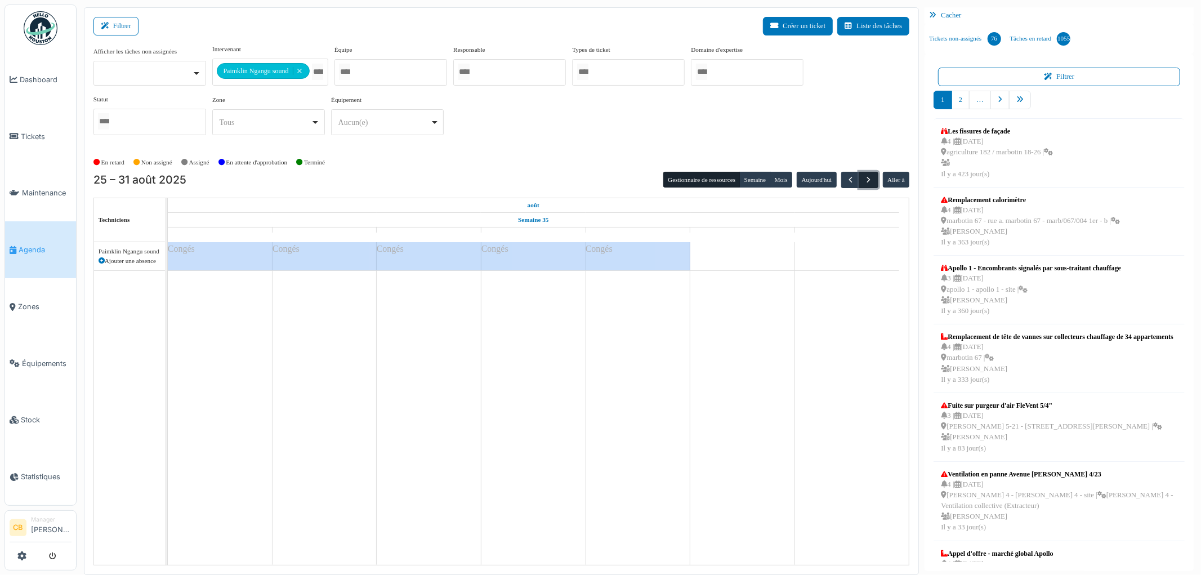
click at [869, 178] on span "button" at bounding box center [869, 180] width 10 height 10
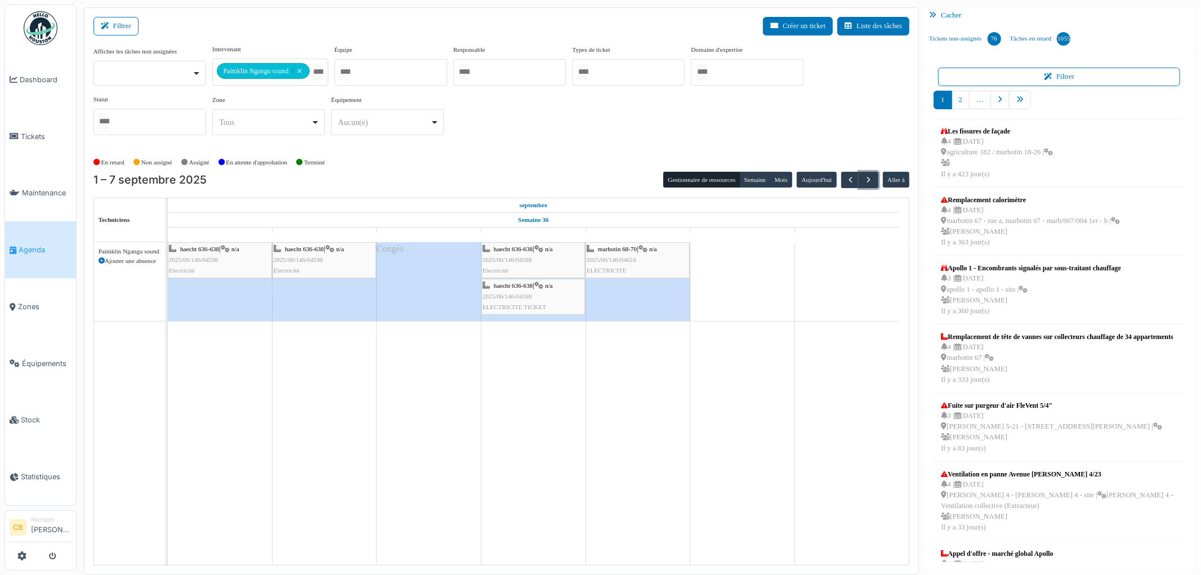
click at [629, 300] on div "Congés" at bounding box center [637, 281] width 105 height 79
click at [629, 293] on div "Congés" at bounding box center [637, 281] width 105 height 79
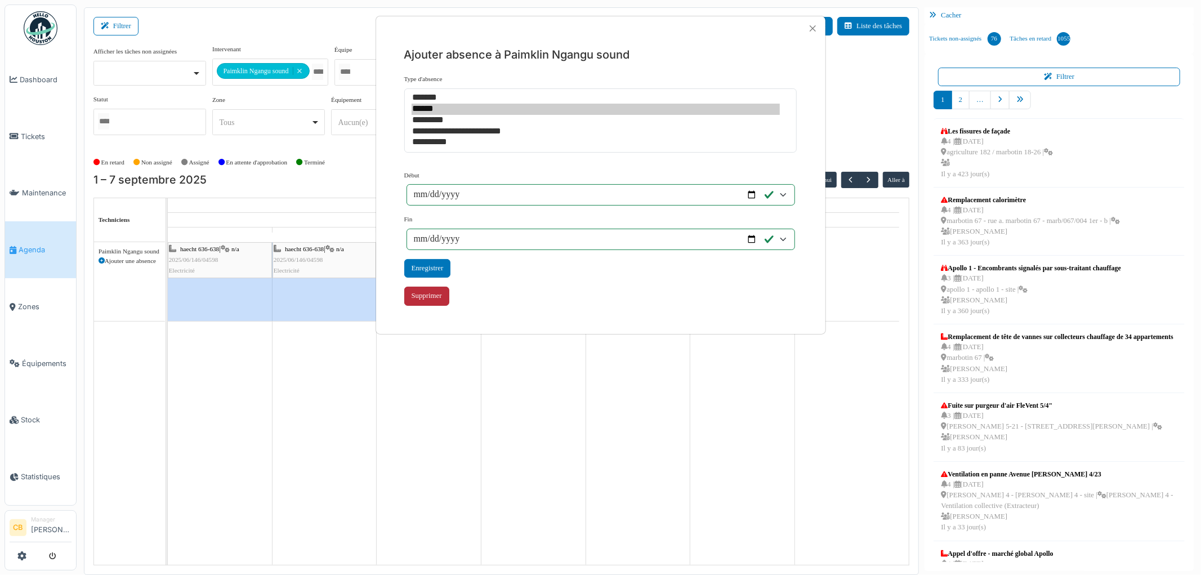
click at [428, 291] on div "Supprimer" at bounding box center [426, 295] width 45 height 19
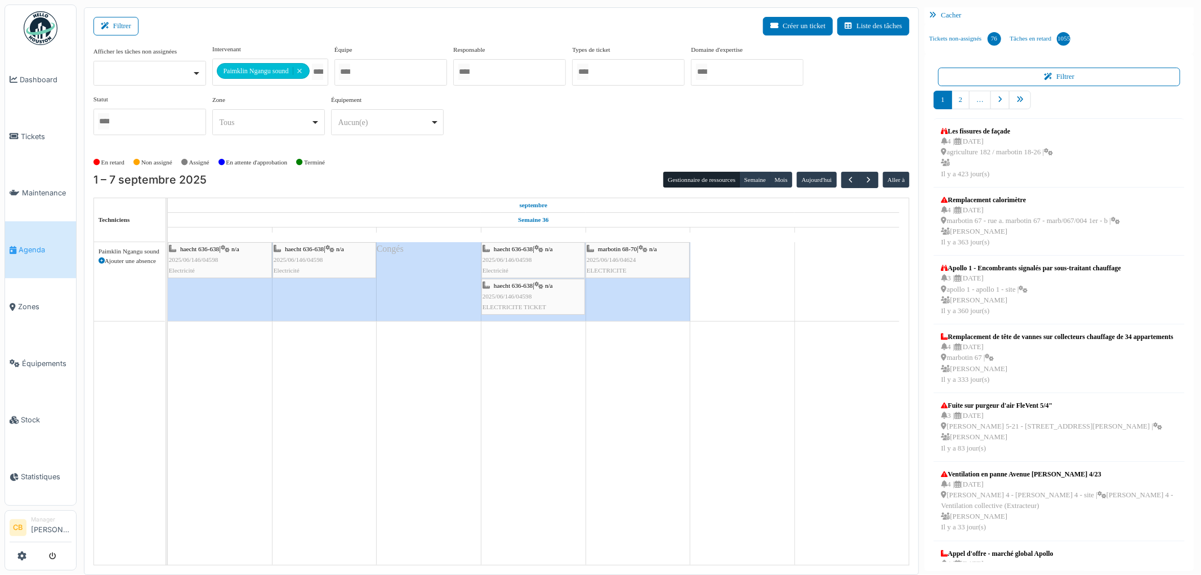
click at [422, 378] on td at bounding box center [429, 403] width 105 height 323
